Goal: Information Seeking & Learning: Learn about a topic

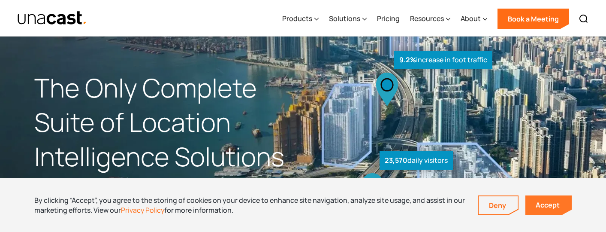
click at [552, 204] on link "Accept" at bounding box center [548, 204] width 46 height 19
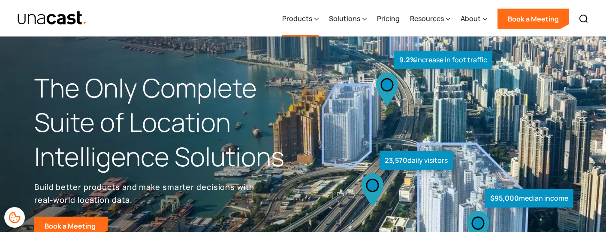
click at [309, 19] on div "Products" at bounding box center [297, 18] width 30 height 10
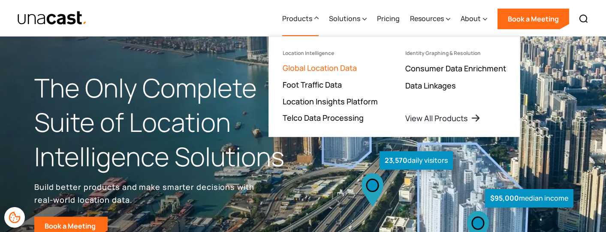
click at [352, 68] on link "Global Location Data" at bounding box center [320, 68] width 74 height 10
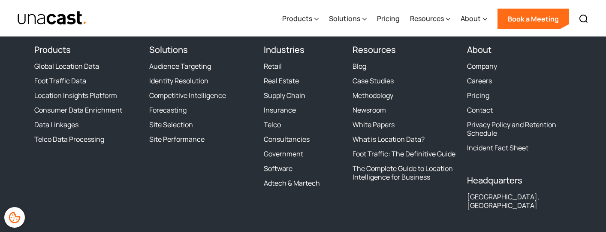
scroll to position [3167, 0]
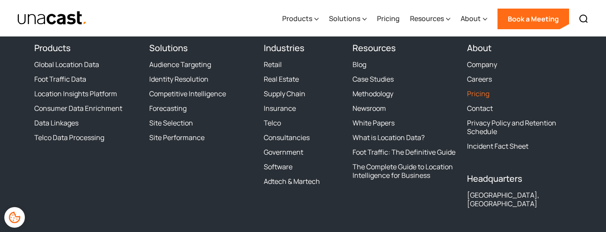
click at [476, 94] on link "Pricing" at bounding box center [478, 93] width 22 height 9
